Goal: Check status: Check status

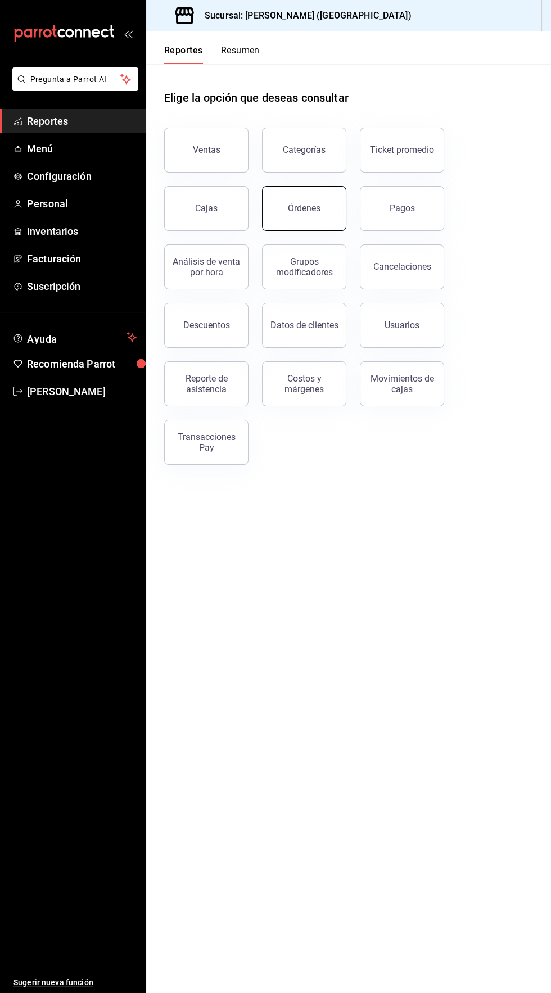
click at [311, 211] on div "Órdenes" at bounding box center [304, 208] width 33 height 11
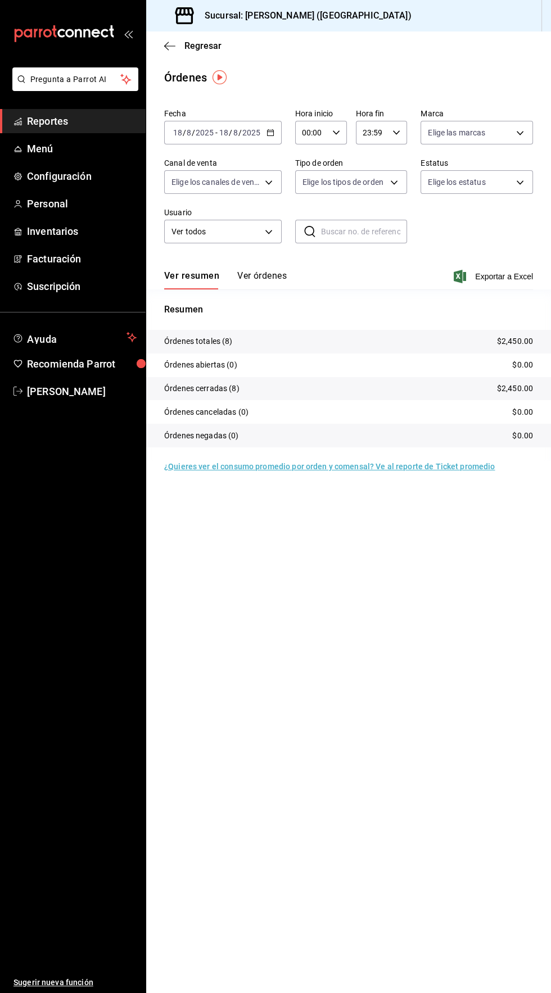
click at [262, 279] on button "Ver órdenes" at bounding box center [261, 279] width 49 height 19
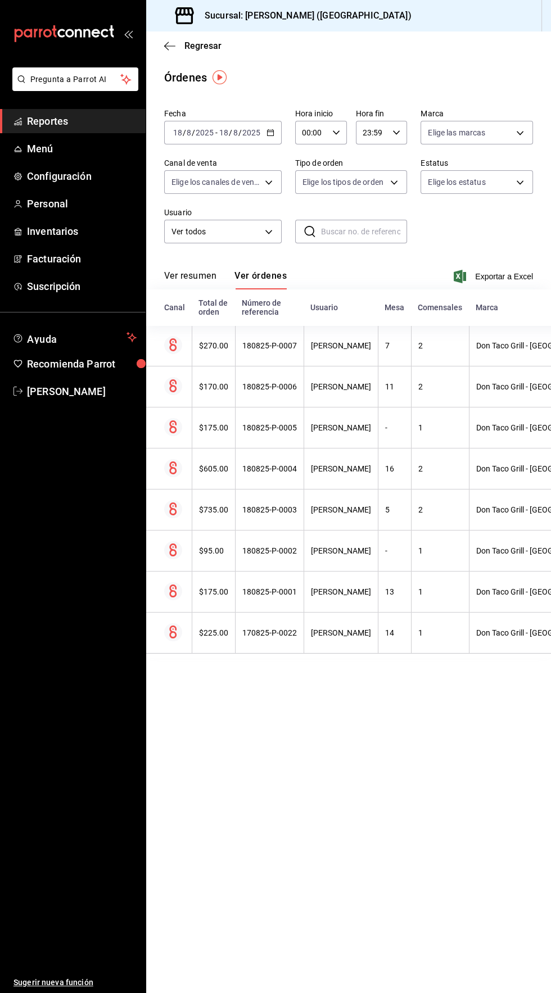
click at [319, 131] on input "00:00" at bounding box center [311, 132] width 33 height 22
click at [300, 237] on button "04" at bounding box center [306, 230] width 21 height 22
type input "04:00"
click at [312, 225] on button "04" at bounding box center [306, 230] width 21 height 22
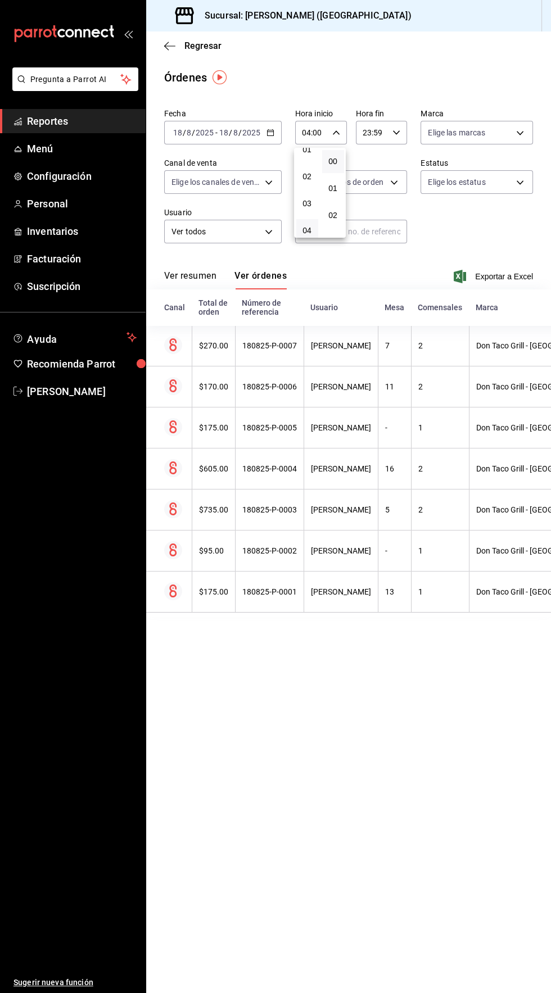
click at [432, 60] on div at bounding box center [275, 496] width 551 height 993
click at [189, 285] on button "Ver resumen" at bounding box center [190, 279] width 52 height 19
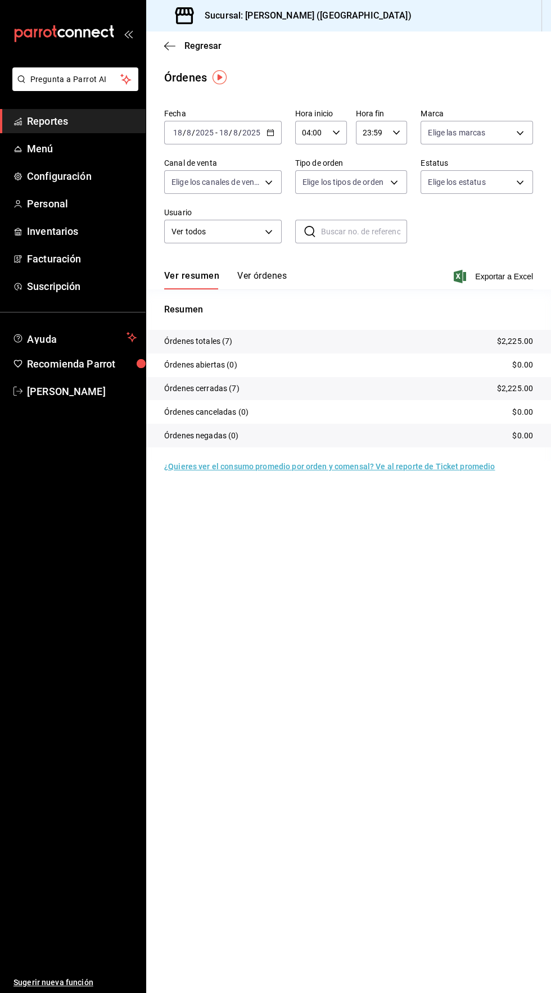
click at [264, 275] on button "Ver órdenes" at bounding box center [261, 279] width 49 height 19
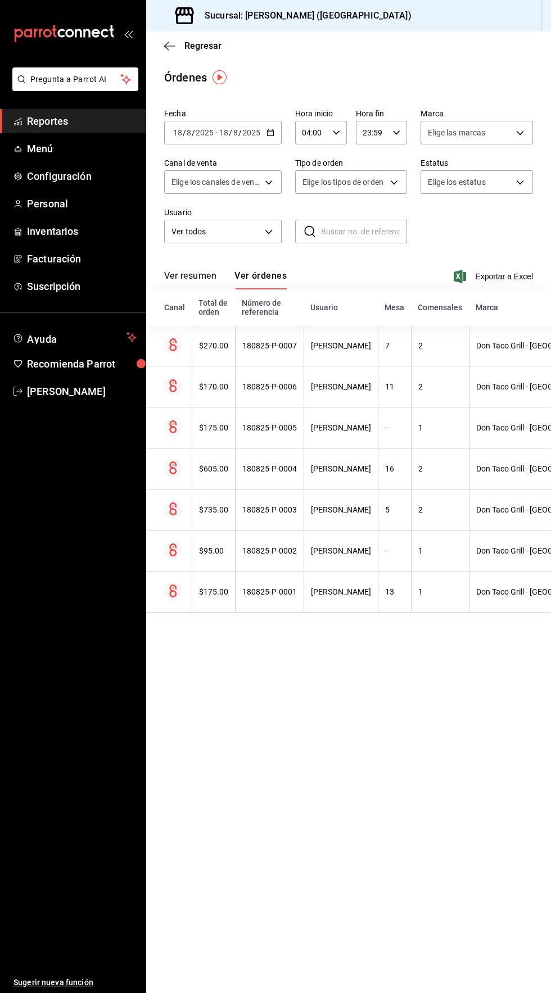
click at [195, 277] on button "Ver resumen" at bounding box center [190, 279] width 52 height 19
